Goal: Transaction & Acquisition: Purchase product/service

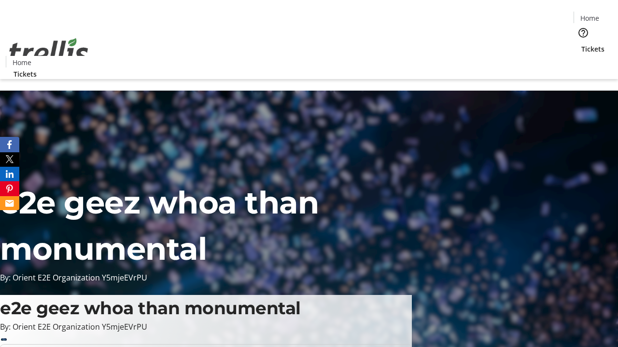
click at [581, 44] on span "Tickets" at bounding box center [592, 49] width 23 height 10
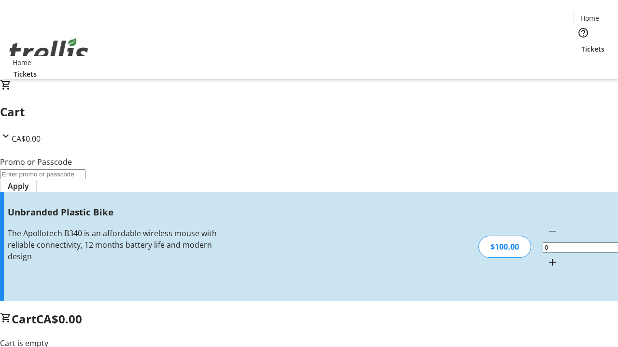
click at [546, 257] on mat-icon "Increment by one" at bounding box center [552, 263] width 12 height 12
type input "1"
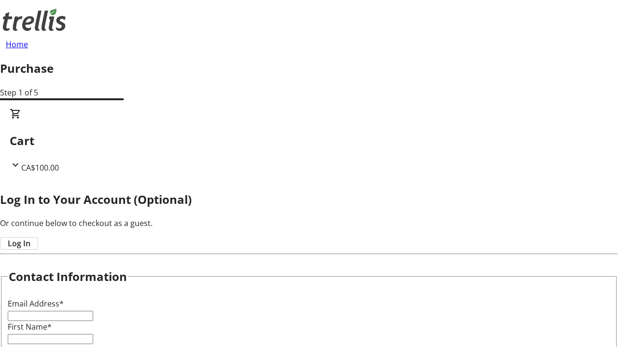
type input "FREE"
type input "[PERSON_NAME][EMAIL_ADDRESS][DOMAIN_NAME]"
type input "[PERSON_NAME]"
